Goal: Find specific fact: Find specific fact

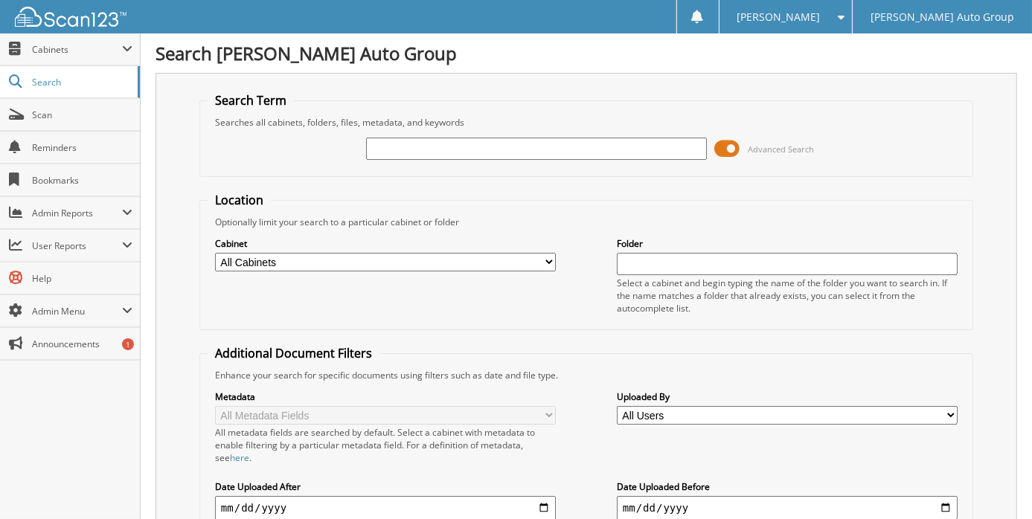
click at [414, 154] on input "text" at bounding box center [536, 149] width 341 height 22
type input "248341"
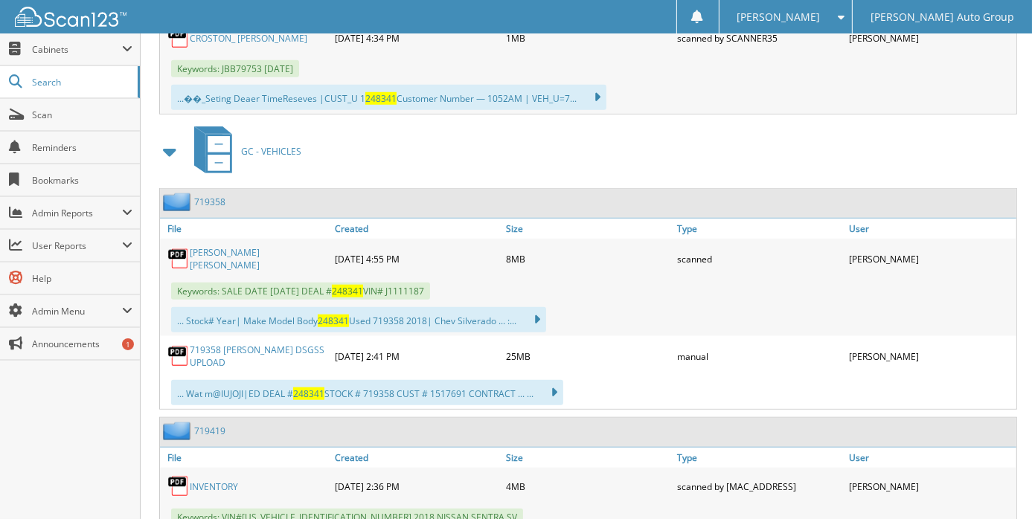
scroll to position [1265, 0]
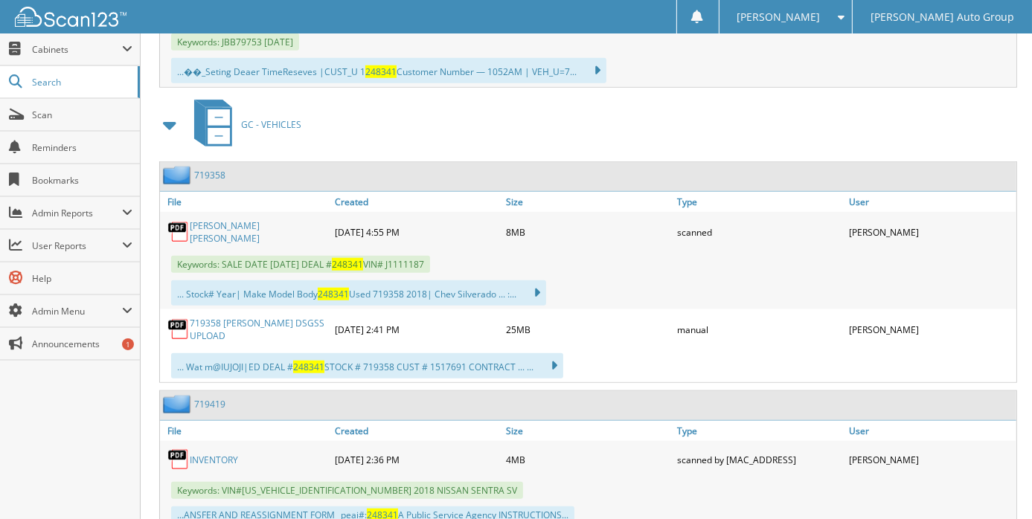
click at [209, 169] on link "719358" at bounding box center [209, 175] width 31 height 13
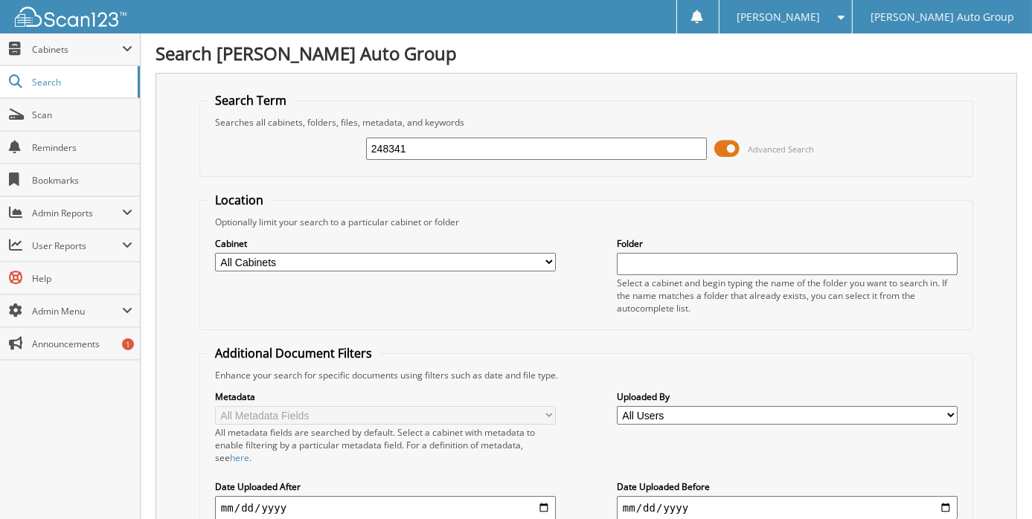
click at [645, 198] on fieldset "Location Optionally limit your search to a particular cabinet or folder Cabinet…" at bounding box center [586, 261] width 774 height 138
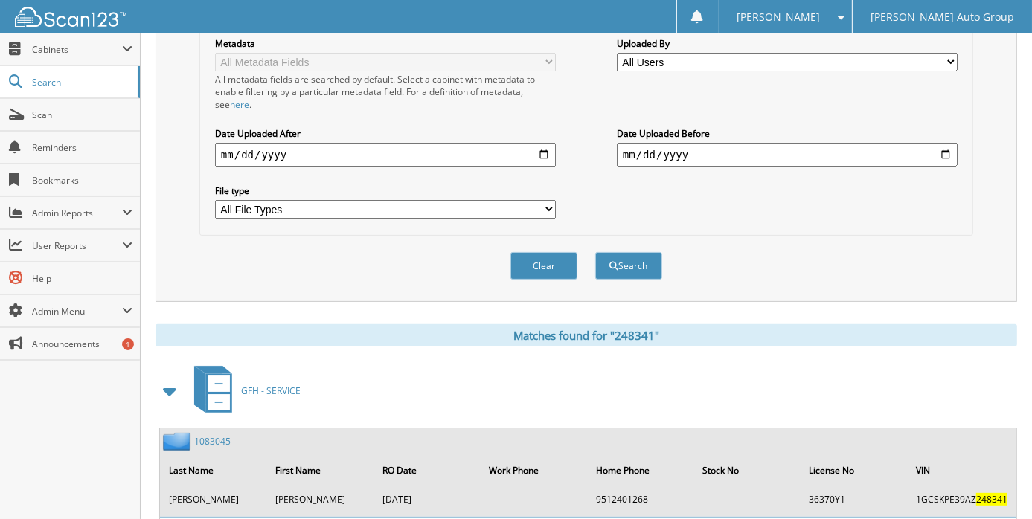
scroll to position [446, 0]
